Goal: Information Seeking & Learning: Find specific page/section

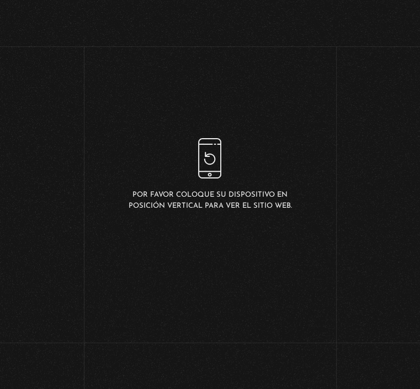
click at [351, 18] on link "Buscar" at bounding box center [357, 15] width 22 height 7
click at [133, 156] on input "Buscador" at bounding box center [129, 155] width 161 height 25
type input "a"
click at [121, 161] on input "avadon" at bounding box center [129, 155] width 161 height 25
type input "abadon"
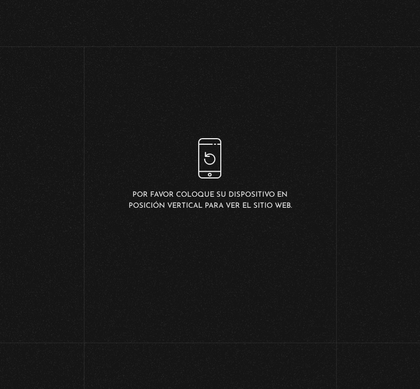
click at [156, 237] on figure at bounding box center [156, 238] width 97 height 97
